Goal: Navigation & Orientation: Find specific page/section

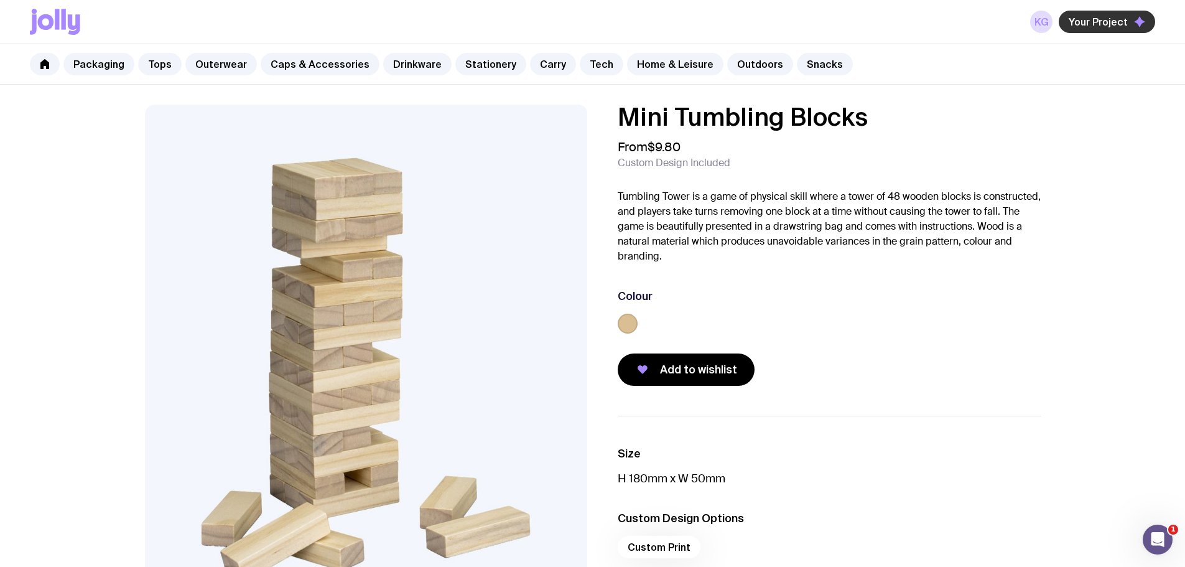
click at [1092, 26] on span "Your Project" at bounding box center [1098, 22] width 59 height 12
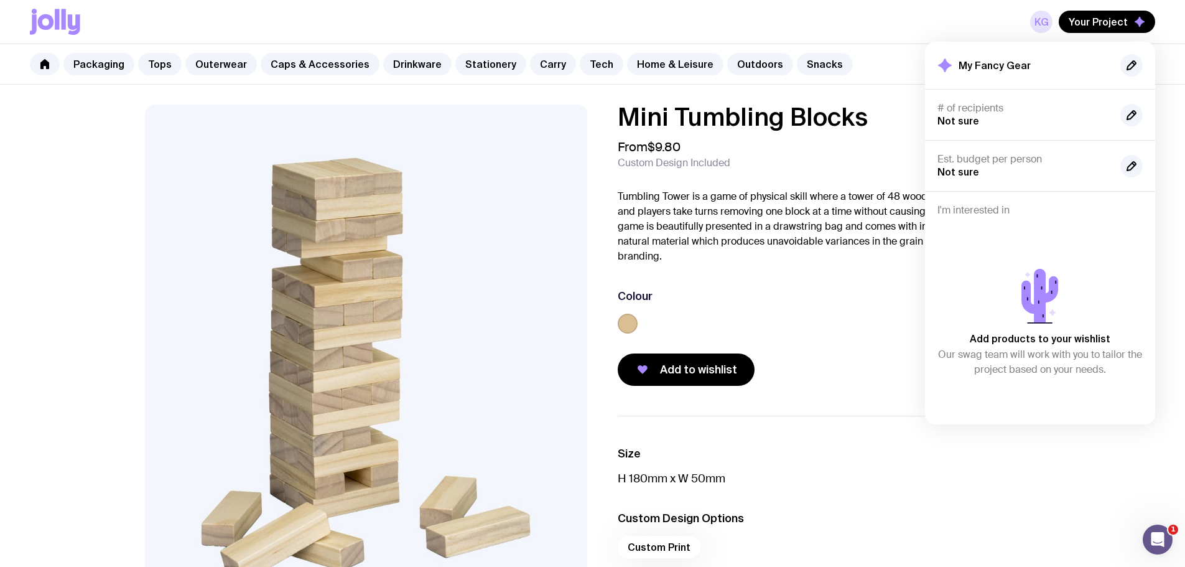
click at [1044, 26] on link "KG" at bounding box center [1042, 22] width 22 height 22
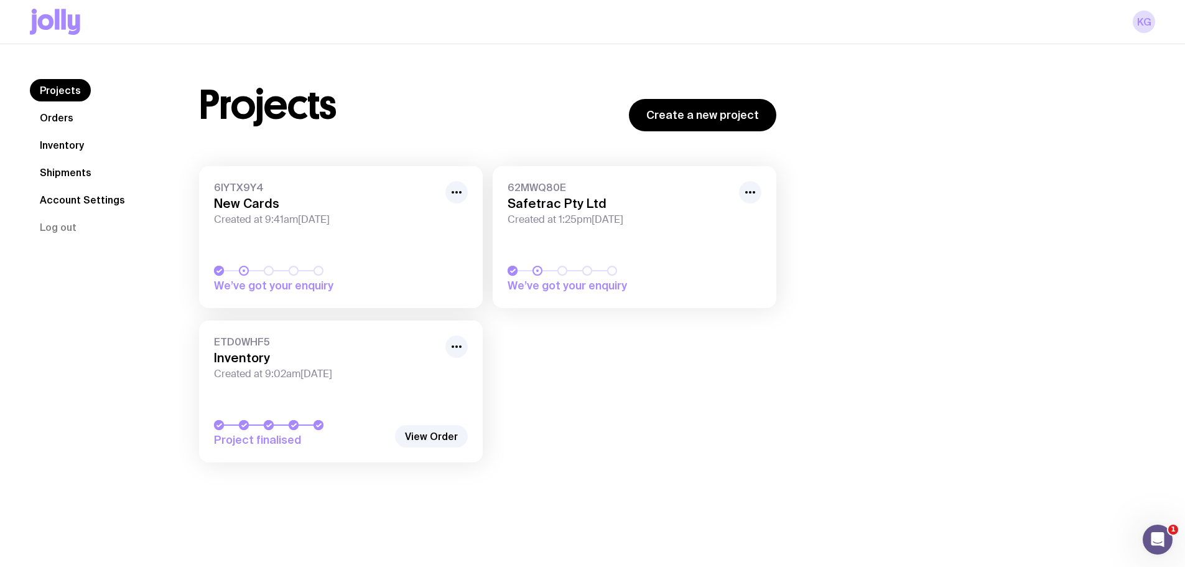
click at [62, 119] on link "Orders" at bounding box center [57, 117] width 54 height 22
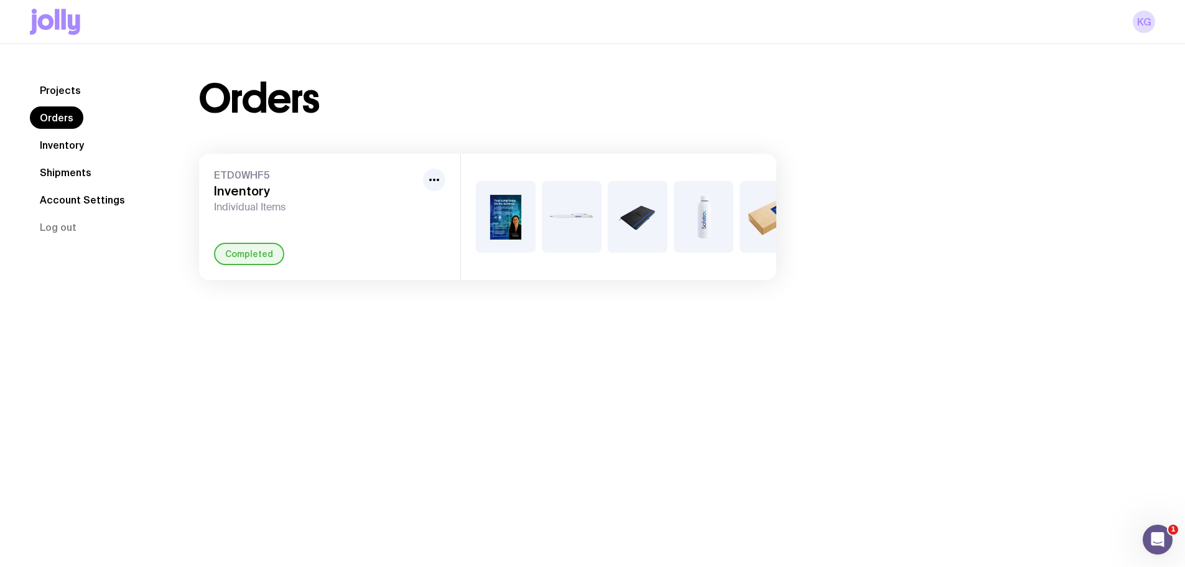
click at [65, 146] on link "Inventory" at bounding box center [62, 145] width 64 height 22
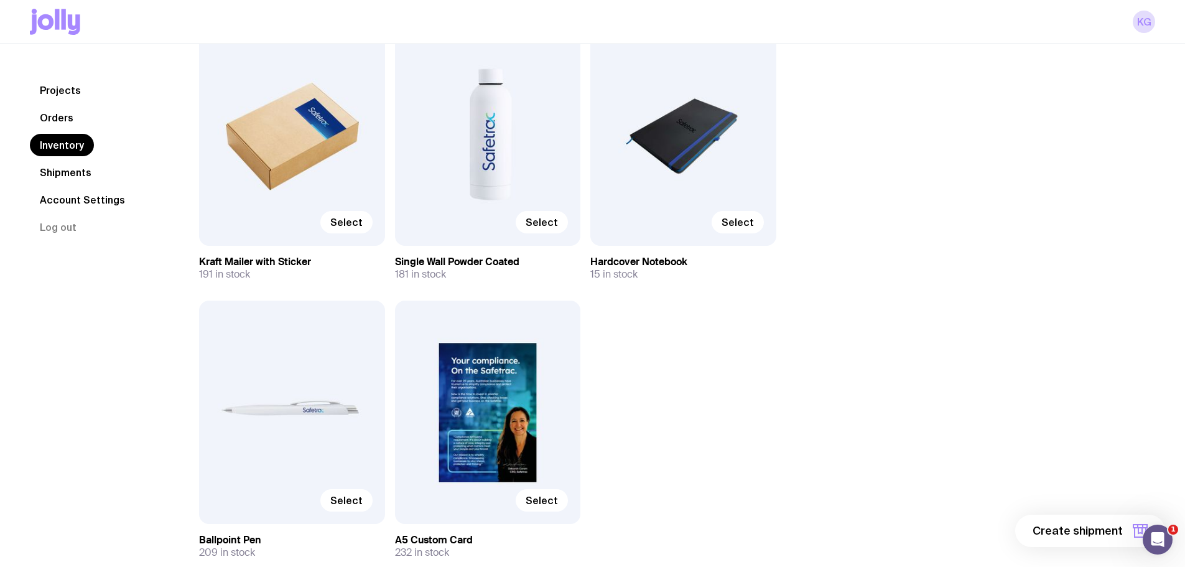
scroll to position [187, 0]
